Goal: Task Accomplishment & Management: Use online tool/utility

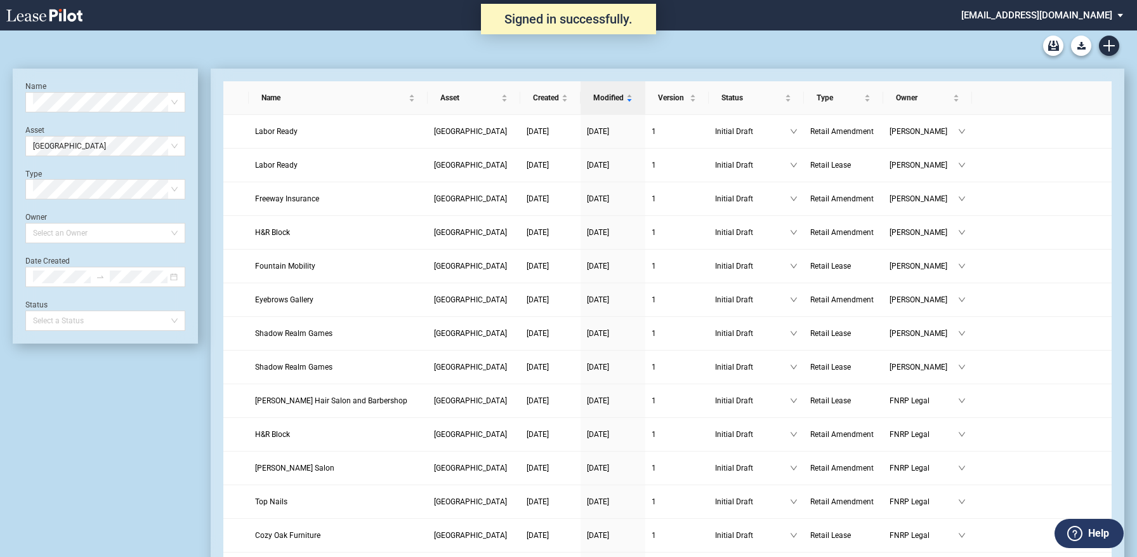
click at [74, 15] on use at bounding box center [44, 15] width 76 height 13
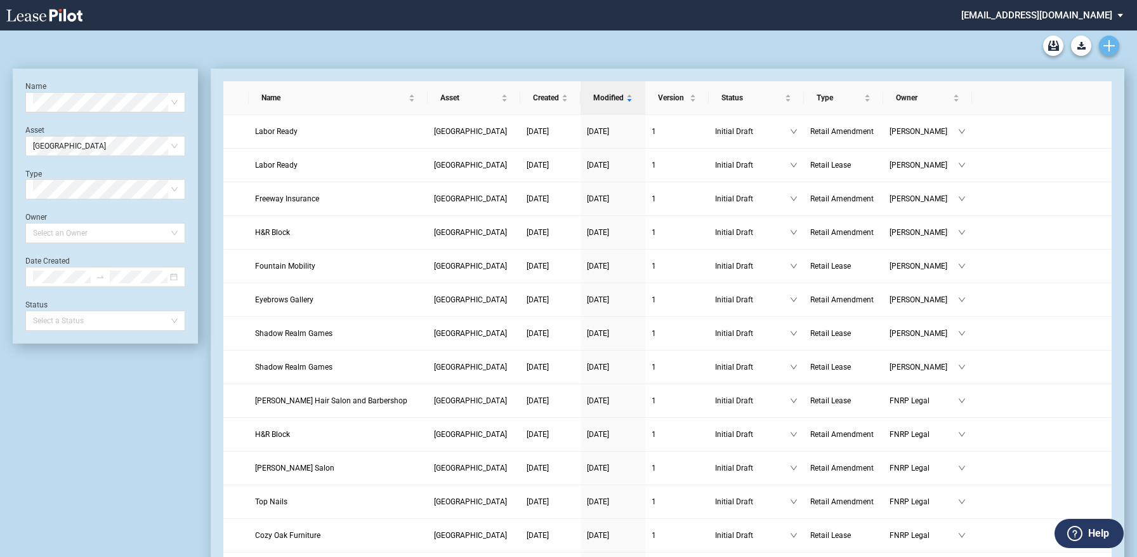
click at [1109, 44] on use "Create new document" at bounding box center [1109, 45] width 11 height 11
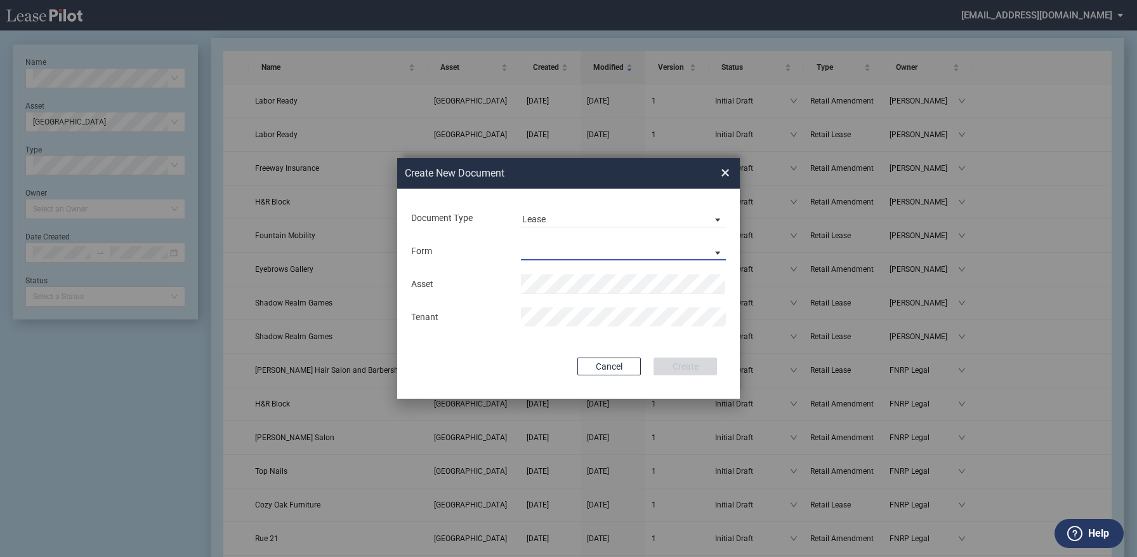
click at [581, 247] on md-select "Retail Lease Monetary Default Notice" at bounding box center [623, 250] width 205 height 19
click at [581, 247] on md-option "Retail Lease" at bounding box center [624, 252] width 225 height 30
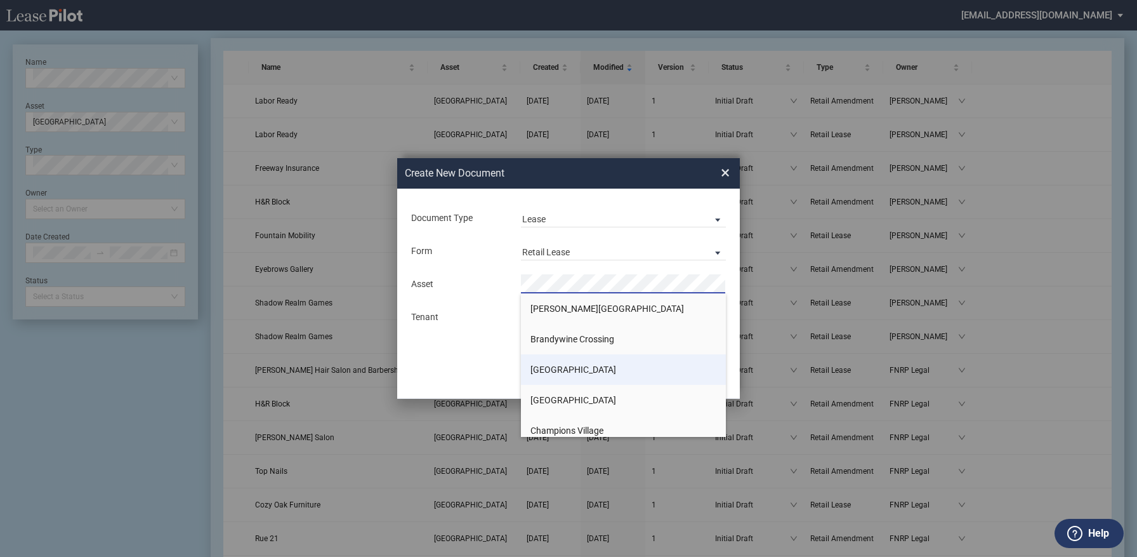
click at [584, 366] on span "[GEOGRAPHIC_DATA]" at bounding box center [574, 369] width 86 height 10
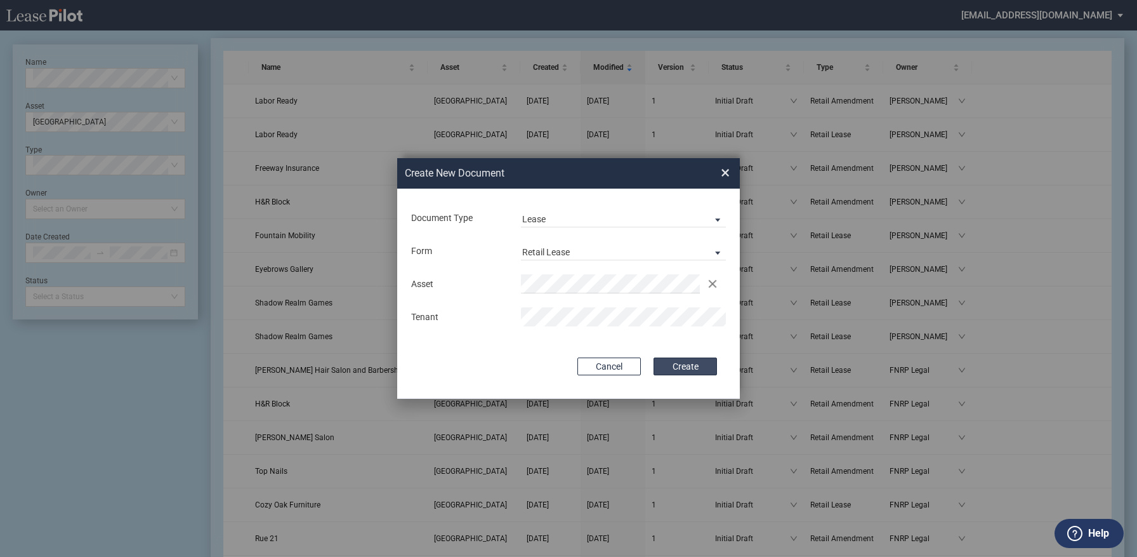
click at [673, 362] on button "Create" at bounding box center [685, 366] width 63 height 18
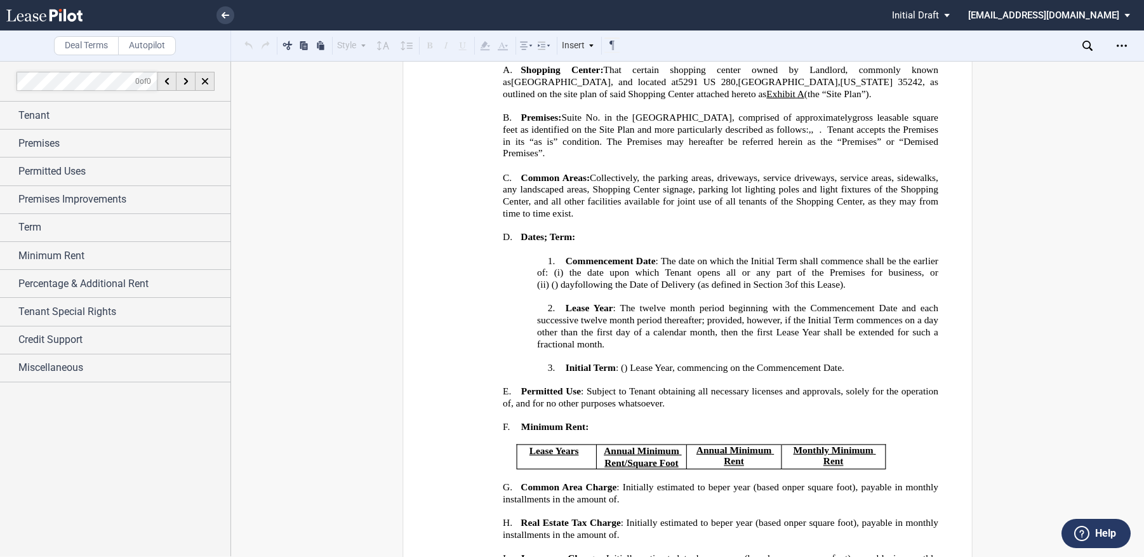
scroll to position [317, 0]
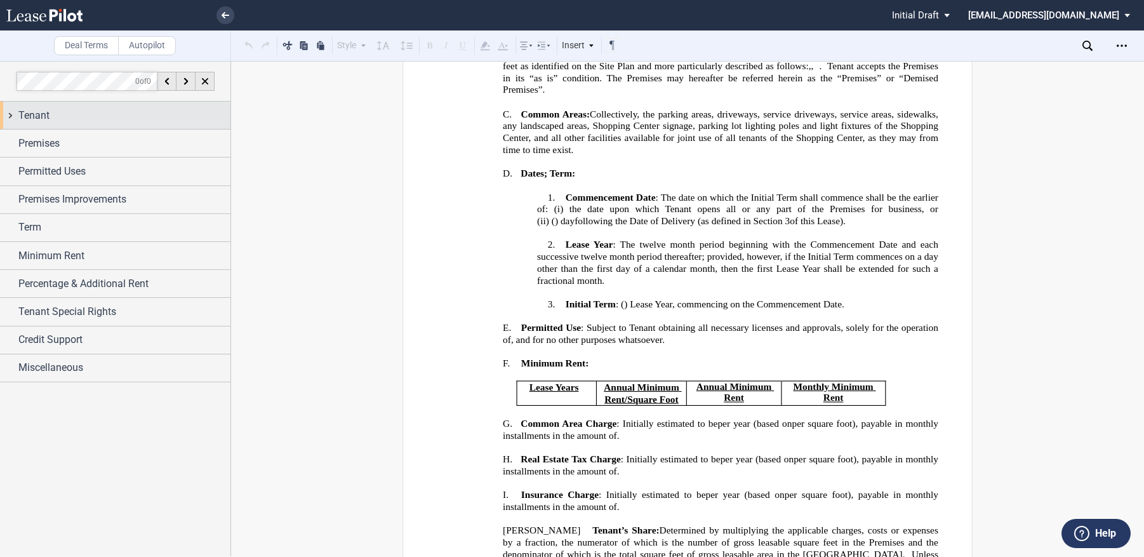
click at [37, 121] on span "Tenant" at bounding box center [33, 115] width 31 height 15
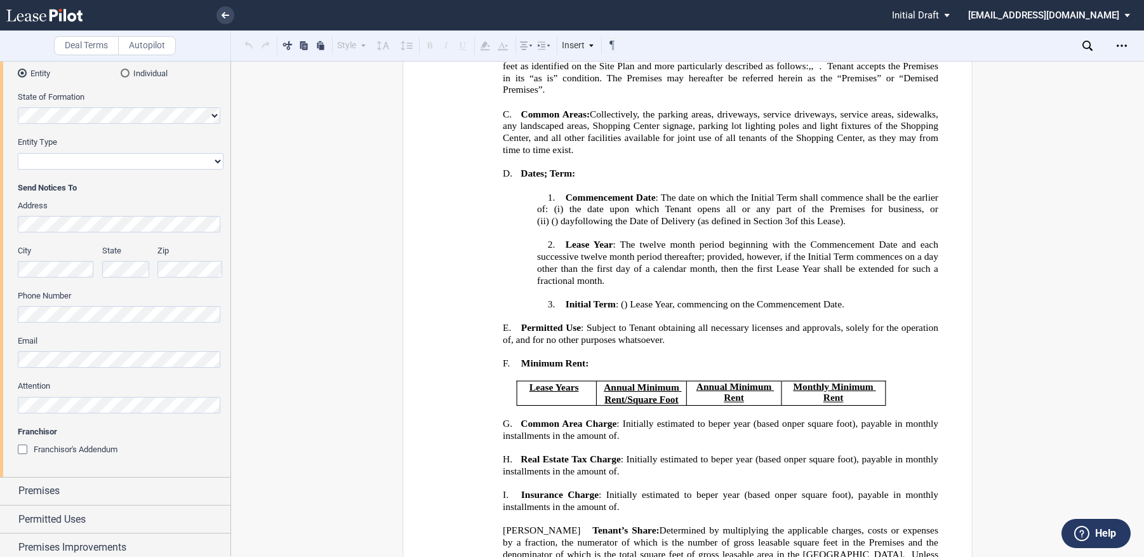
scroll to position [254, 0]
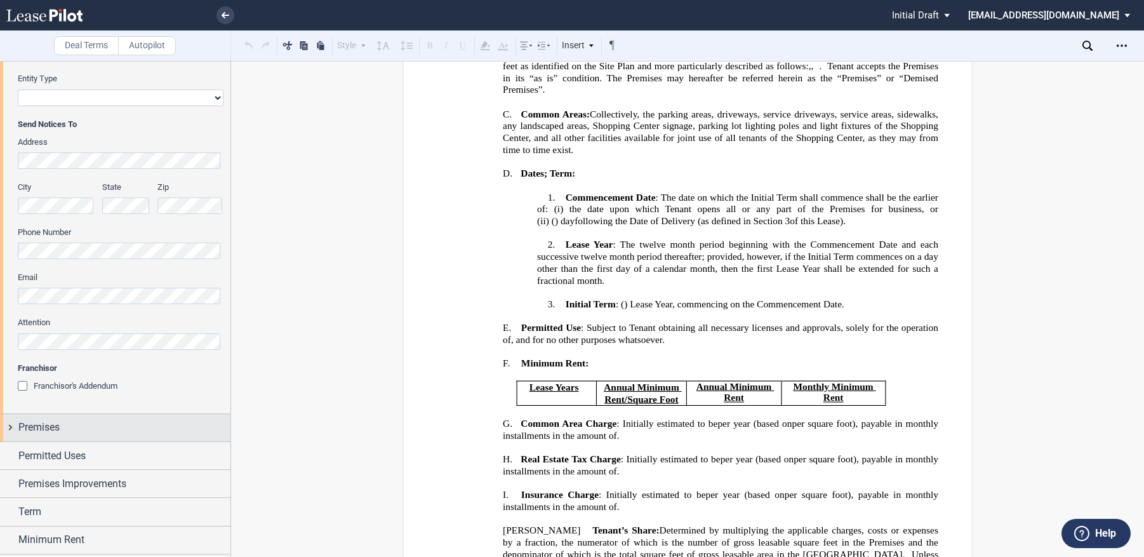
click at [53, 430] on span "Premises" at bounding box center [38, 426] width 41 height 15
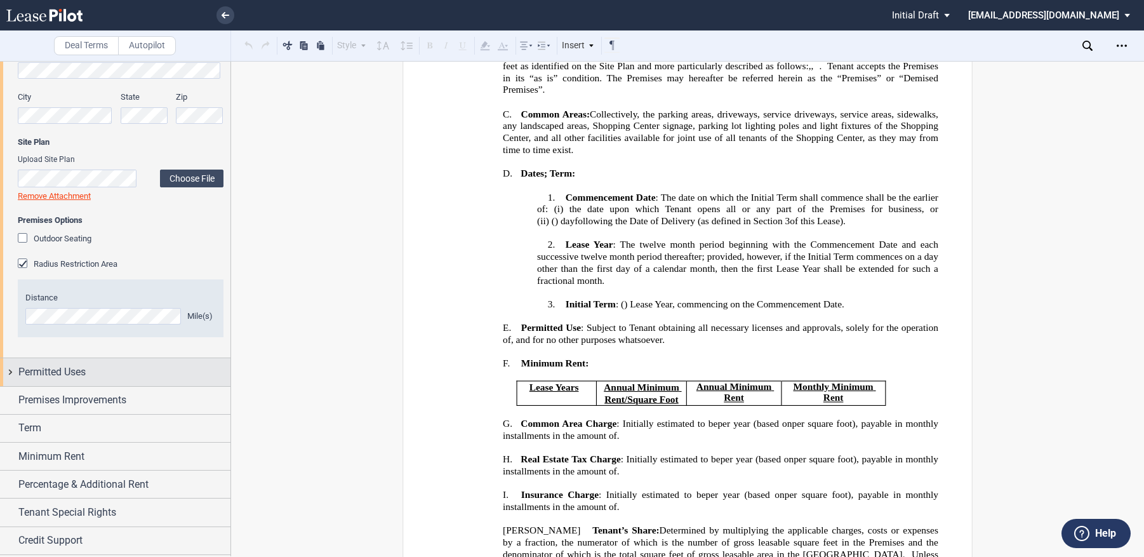
scroll to position [788, 0]
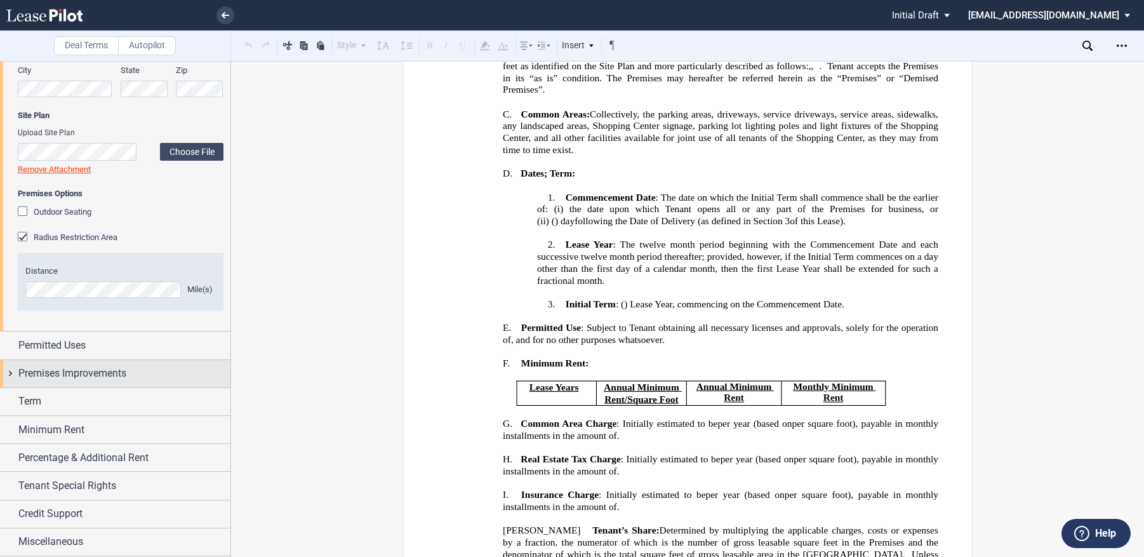
click at [65, 366] on span "Premises Improvements" at bounding box center [72, 373] width 108 height 15
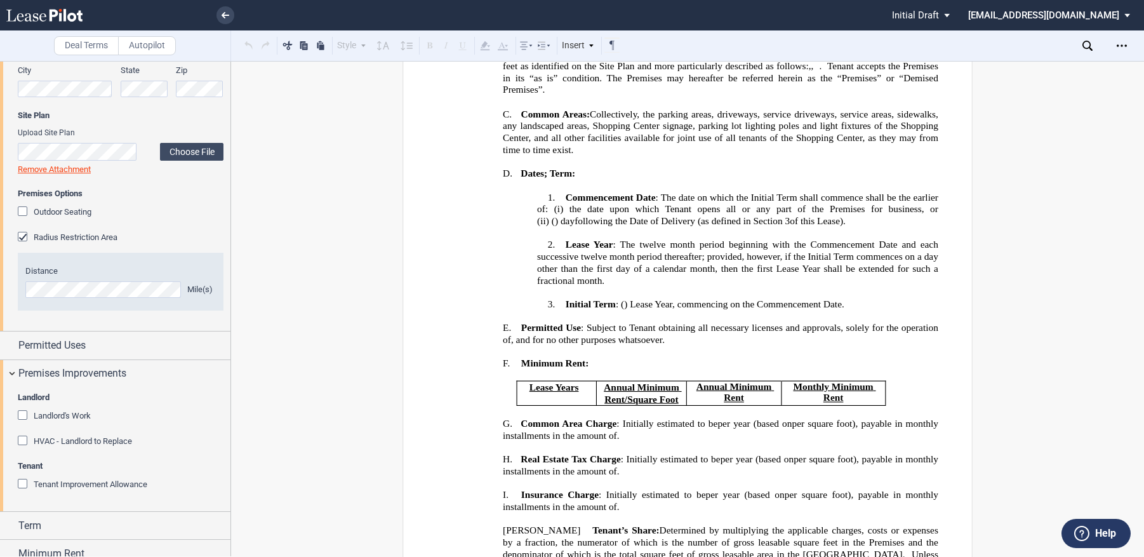
scroll to position [912, 0]
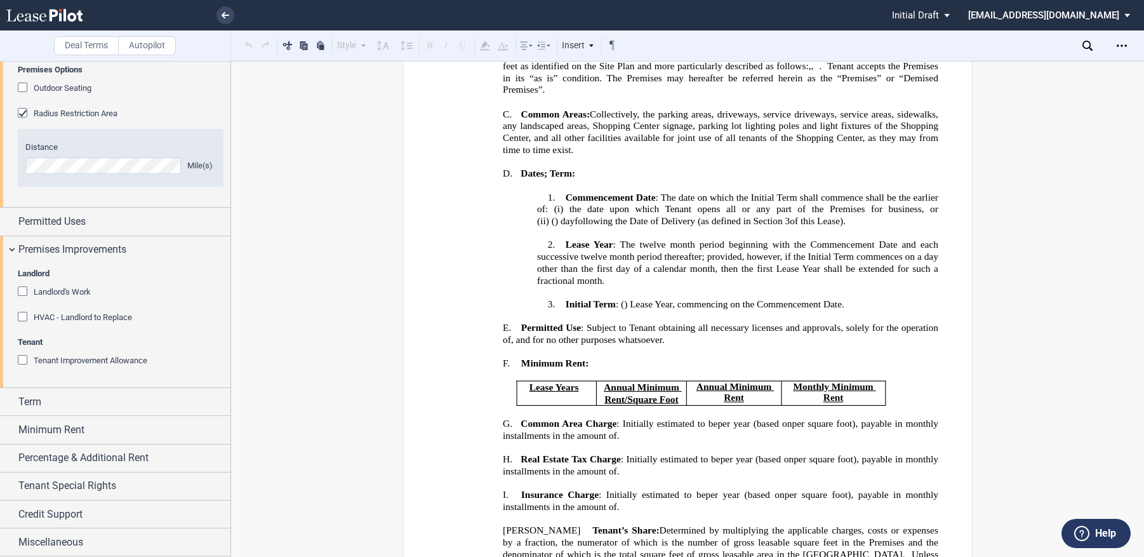
click at [25, 293] on div "Landlord's Work" at bounding box center [24, 292] width 13 height 13
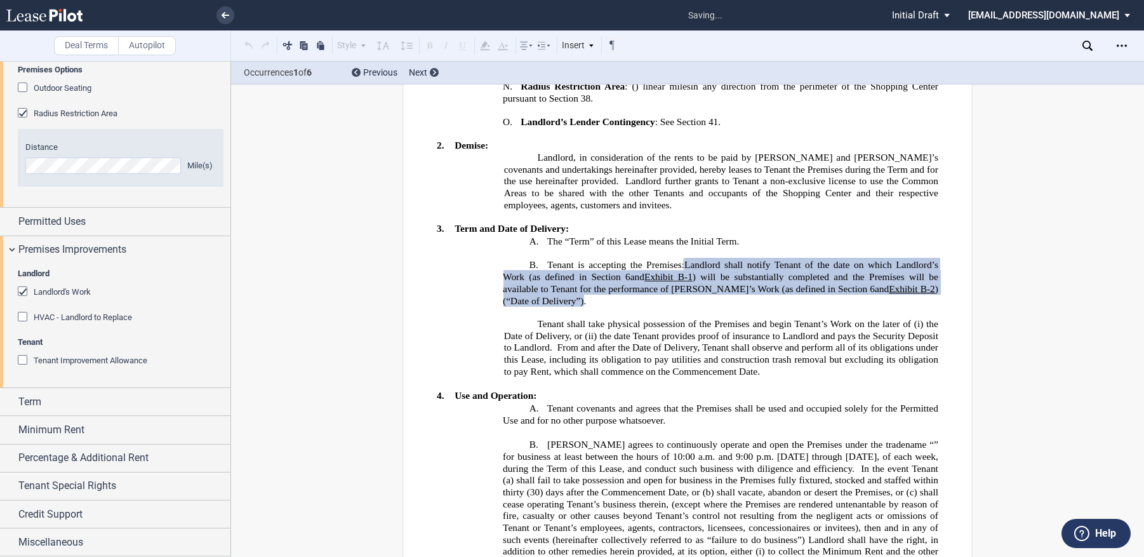
scroll to position [1023, 0]
click at [26, 359] on div "Tenant Improvement Allowance" at bounding box center [24, 361] width 13 height 13
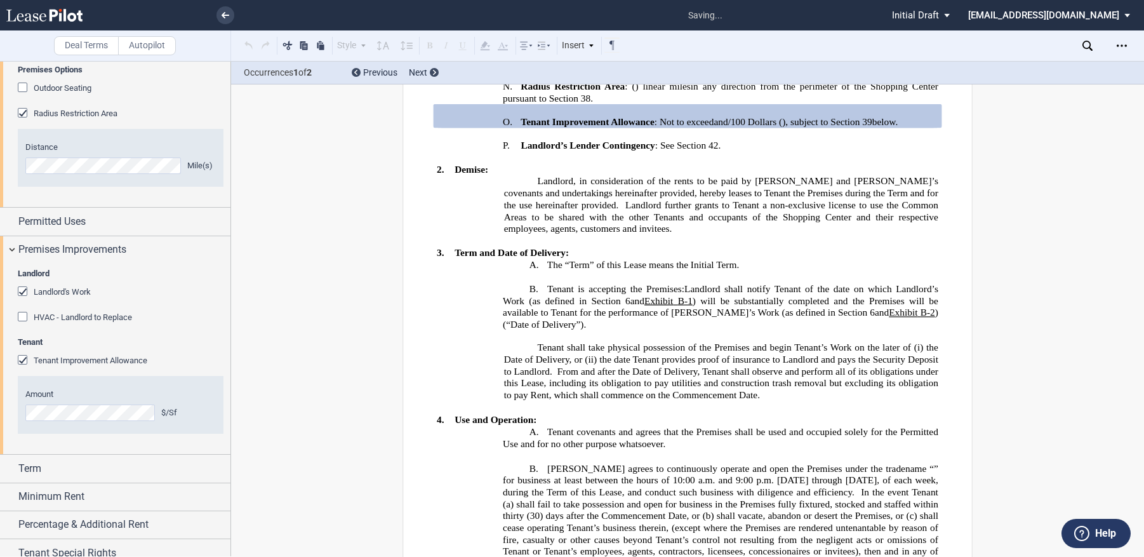
scroll to position [979, 0]
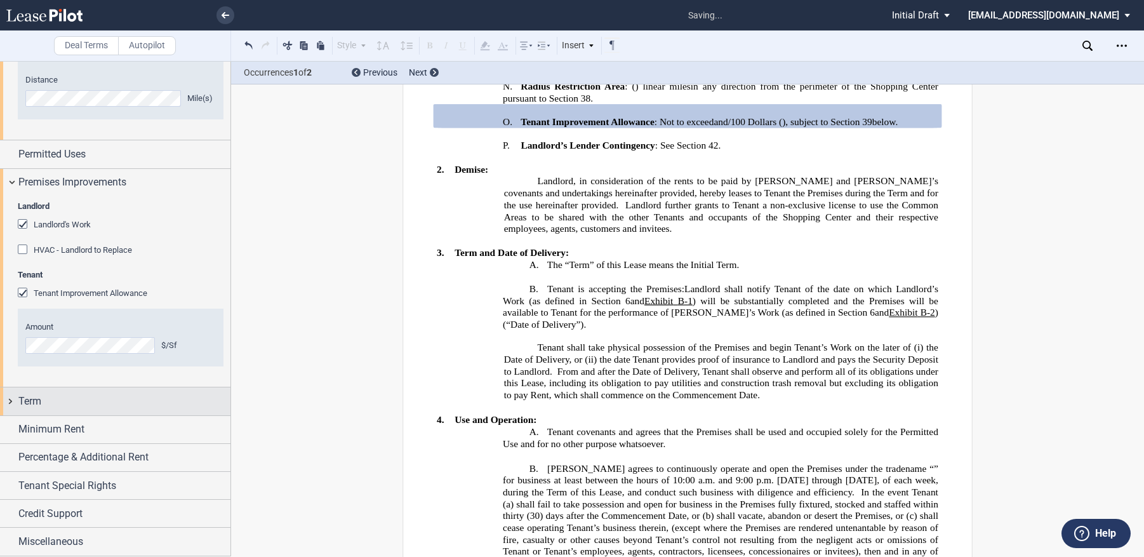
click at [43, 402] on div "Term" at bounding box center [124, 400] width 212 height 15
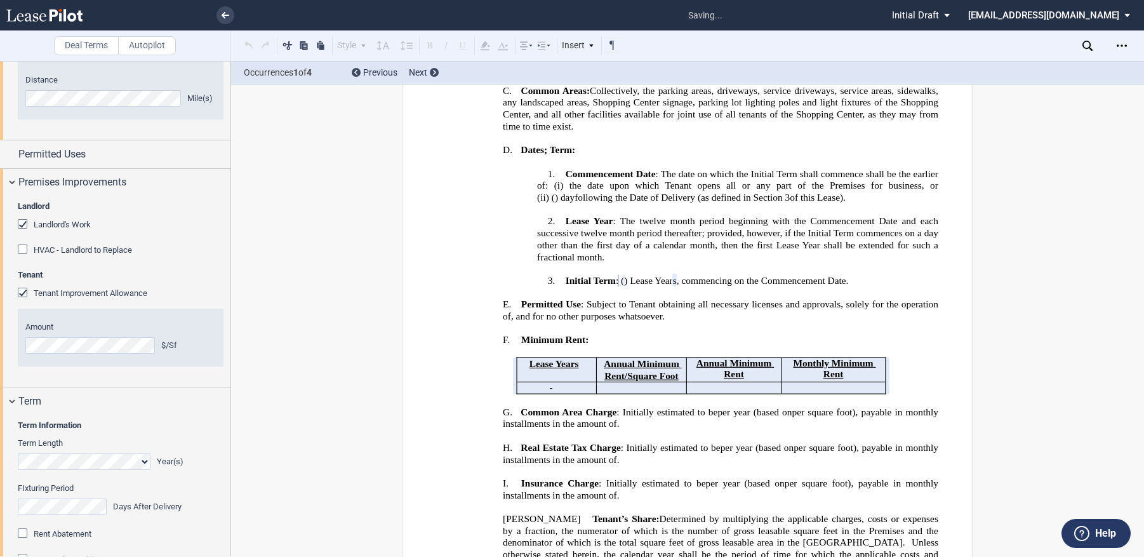
scroll to position [1233, 0]
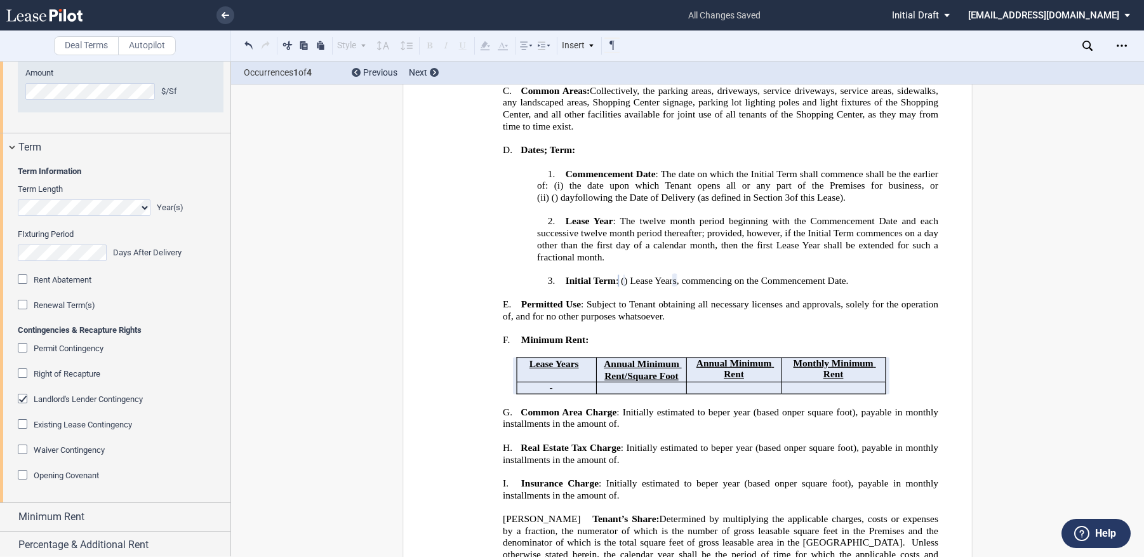
click at [22, 303] on div "Renewal Term(s)" at bounding box center [24, 306] width 13 height 13
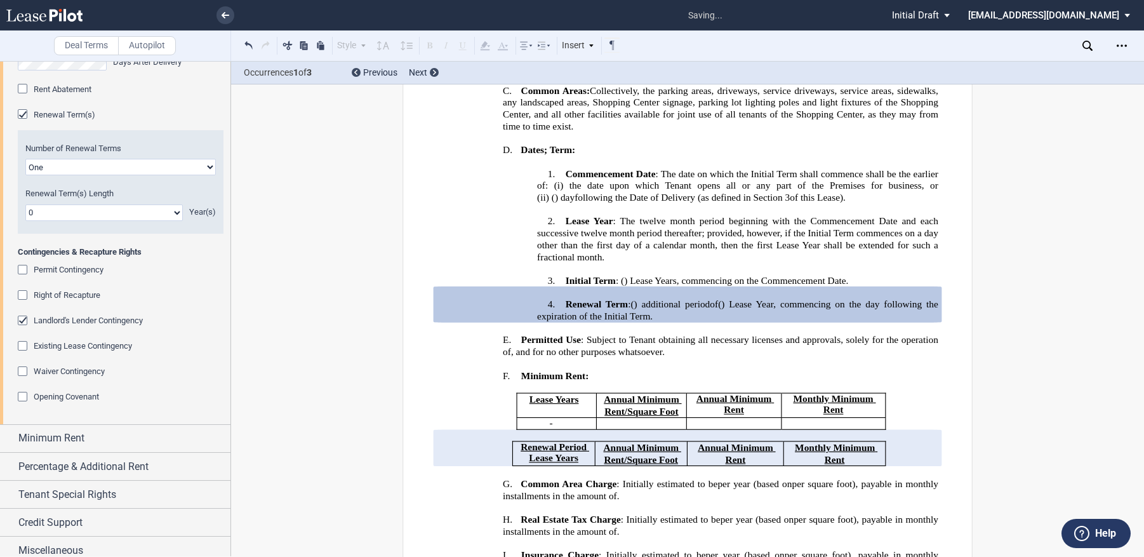
scroll to position [1432, 0]
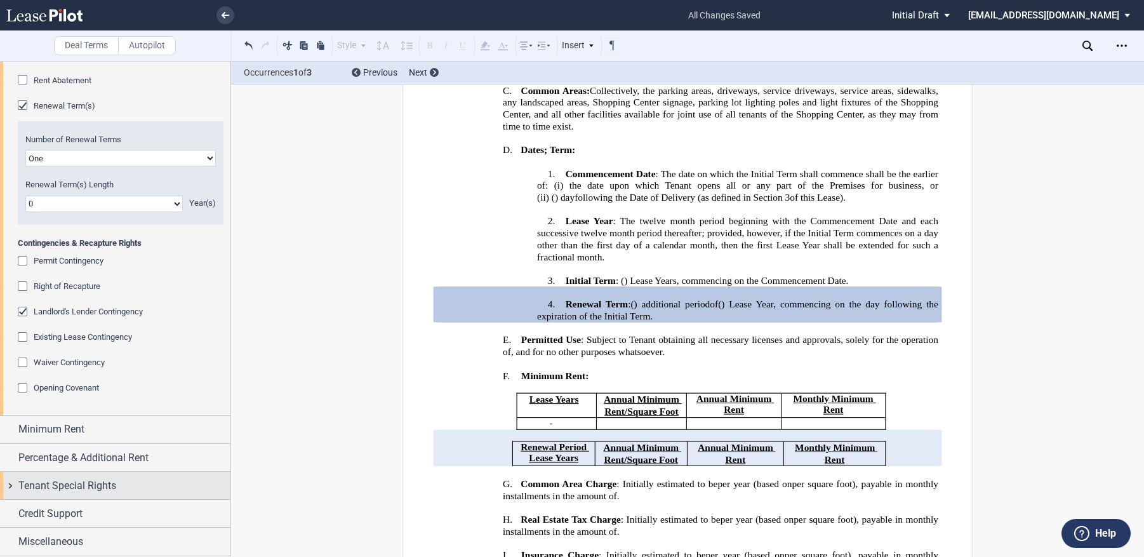
click at [63, 491] on span "Tenant Special Rights" at bounding box center [67, 485] width 98 height 15
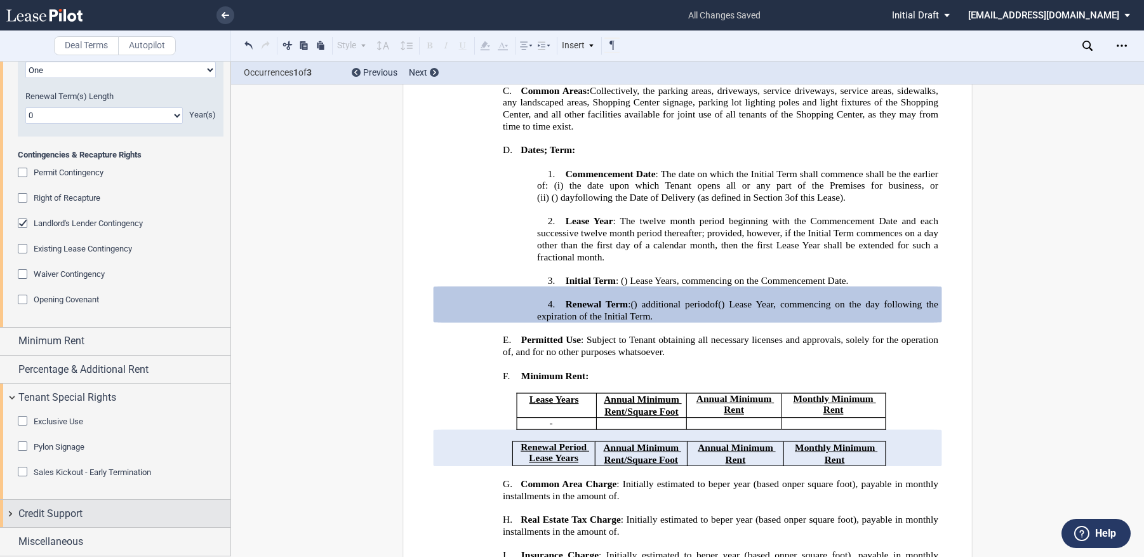
click at [71, 506] on span "Credit Support" at bounding box center [50, 513] width 64 height 15
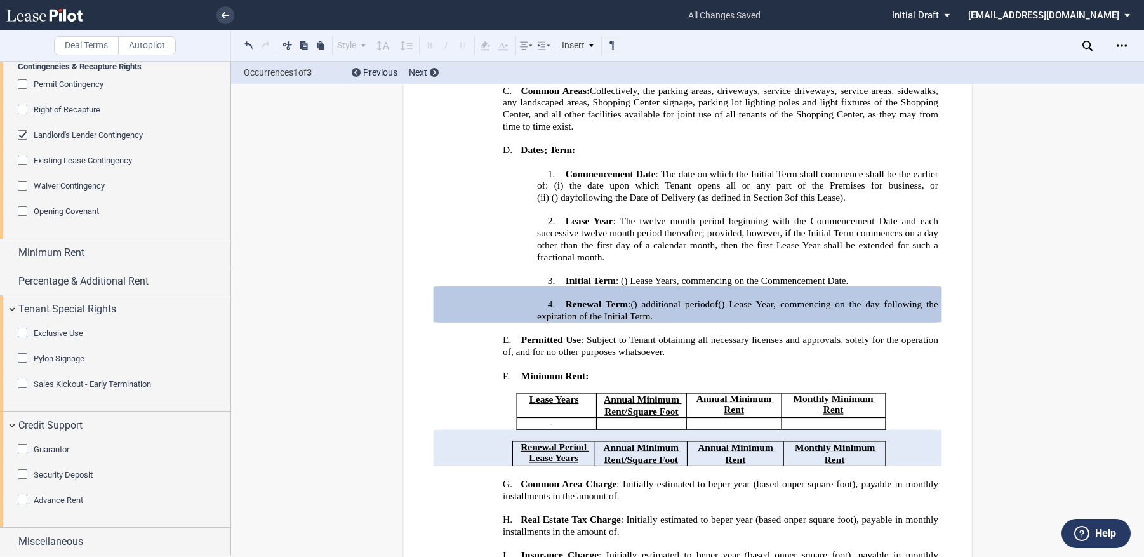
click at [29, 475] on div "Security Deposit" at bounding box center [24, 475] width 13 height 13
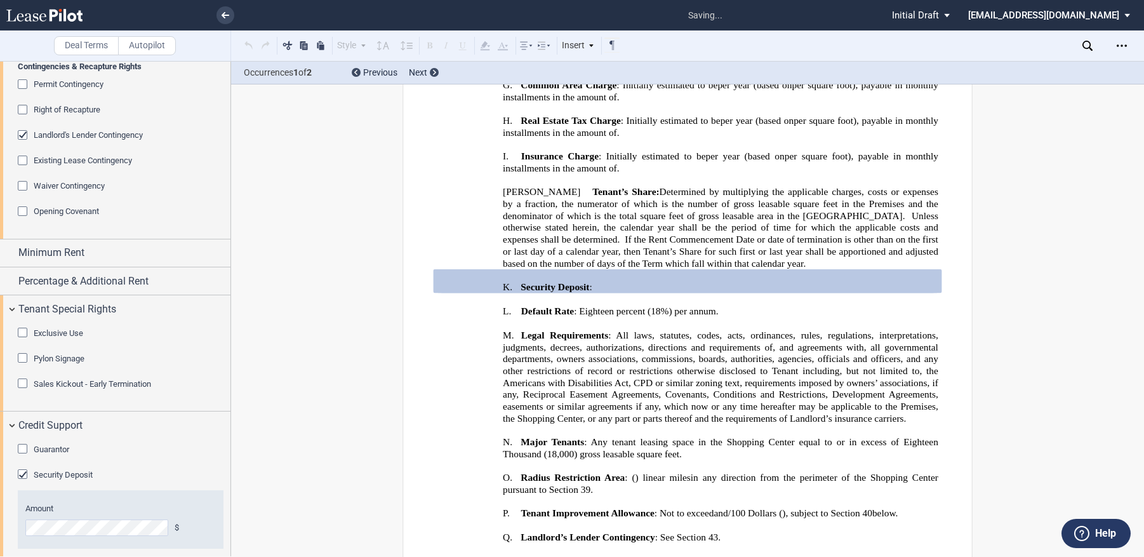
scroll to position [1675, 0]
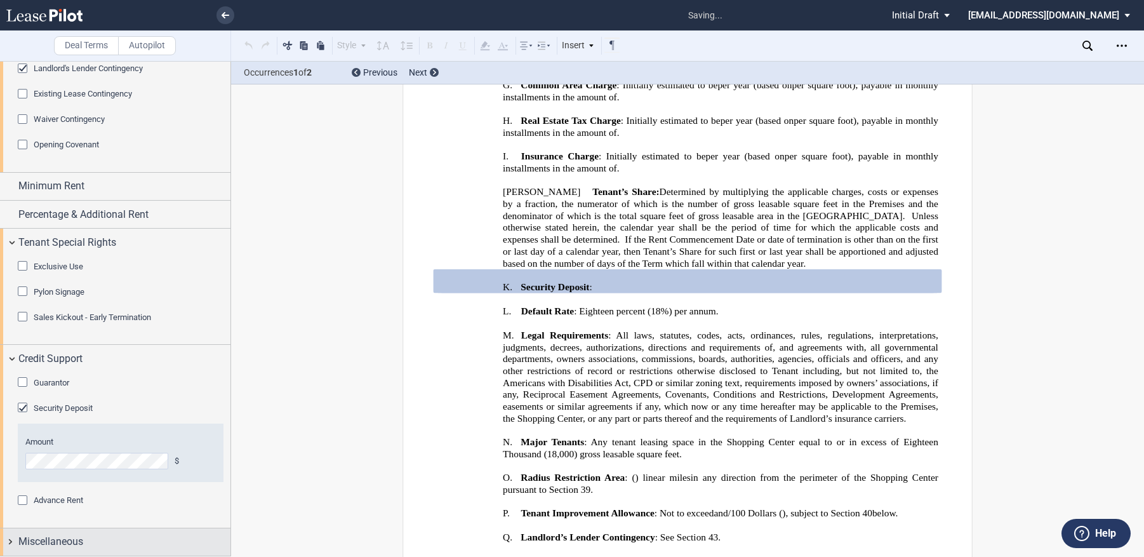
click at [70, 545] on span "Miscellaneous" at bounding box center [50, 541] width 65 height 15
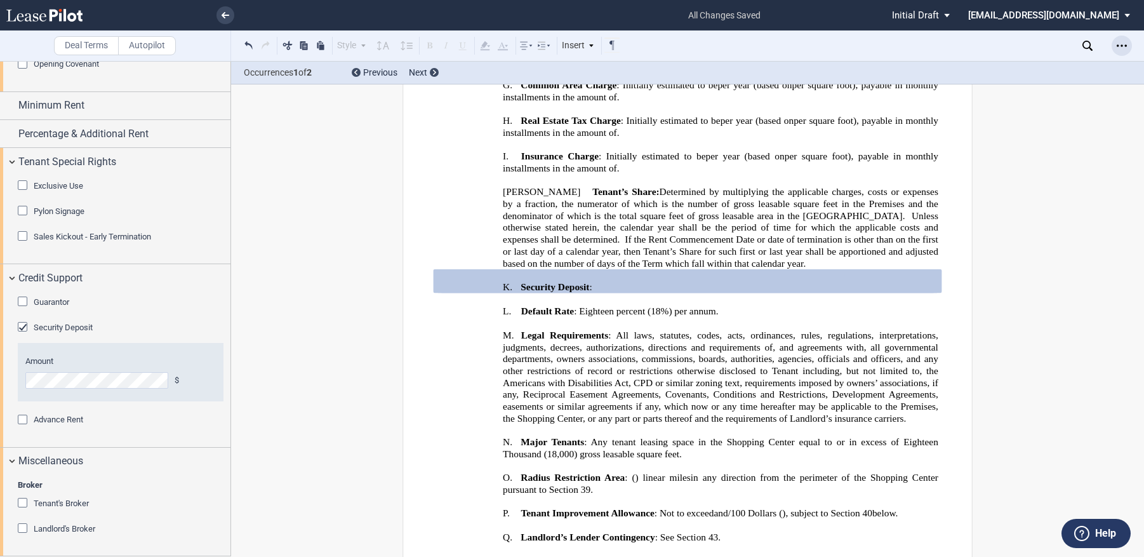
click at [1119, 48] on icon "Open Lease options menu" at bounding box center [1121, 46] width 10 height 10
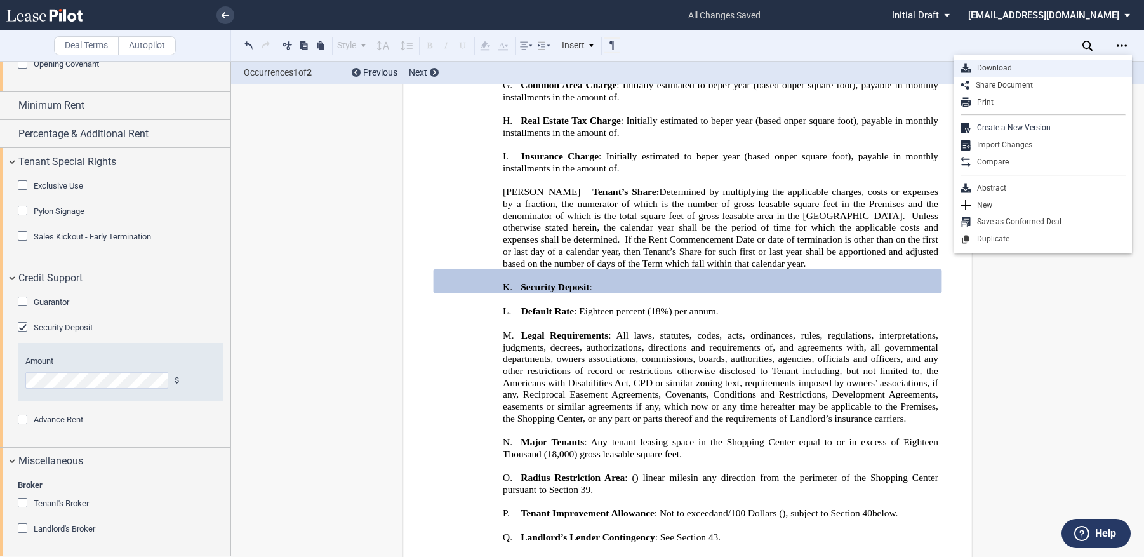
click at [997, 74] on div "Download" at bounding box center [1043, 68] width 178 height 17
